Goal: Check status: Check status

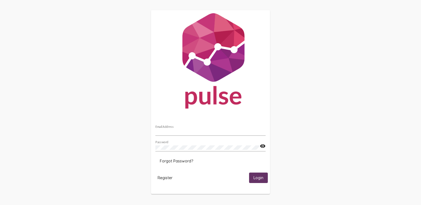
type input "[EMAIL_ADDRESS][DOMAIN_NAME]"
click at [254, 179] on span "Login" at bounding box center [258, 178] width 10 height 5
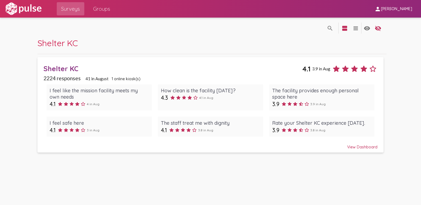
click at [366, 146] on div "View Dashboard" at bounding box center [211, 145] width 334 height 10
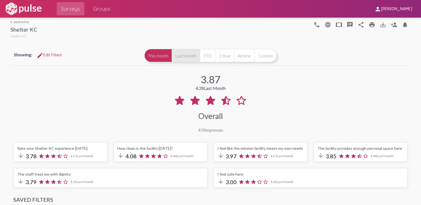
click at [184, 56] on button "Last month" at bounding box center [186, 55] width 28 height 13
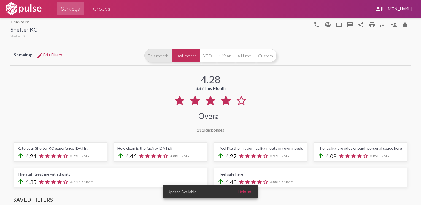
click at [161, 59] on button "This month" at bounding box center [157, 55] width 27 height 13
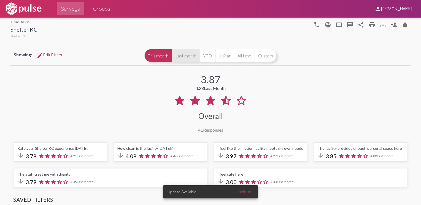
click at [183, 58] on button "Last month" at bounding box center [186, 55] width 28 height 13
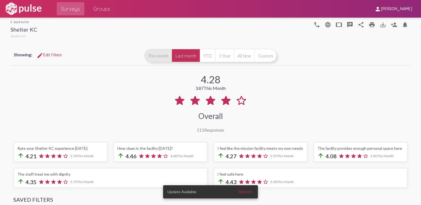
click at [160, 56] on button "This month" at bounding box center [157, 55] width 27 height 13
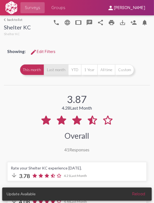
click at [51, 74] on button "Last month" at bounding box center [56, 69] width 24 height 11
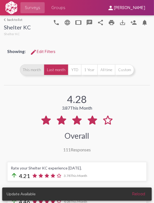
click at [33, 71] on button "This month" at bounding box center [32, 69] width 24 height 11
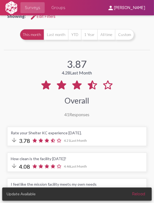
scroll to position [32, 0]
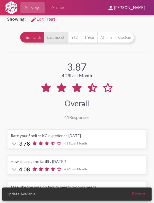
click at [59, 34] on button "Last month" at bounding box center [56, 37] width 24 height 11
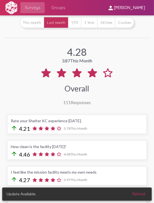
scroll to position [48, 0]
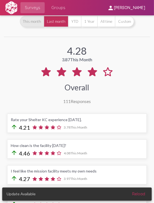
click at [31, 24] on button "This month" at bounding box center [32, 21] width 24 height 11
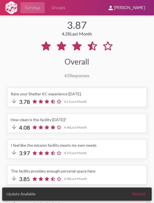
scroll to position [33, 0]
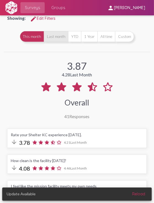
click at [58, 36] on button "Last month" at bounding box center [56, 36] width 24 height 11
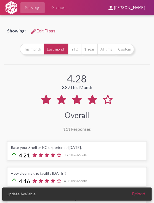
scroll to position [20, 0]
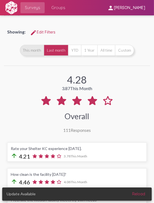
click at [39, 50] on button "This month" at bounding box center [32, 50] width 24 height 11
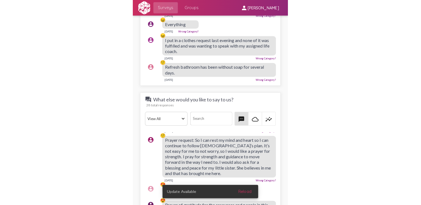
scroll to position [94, 0]
